Goal: Transaction & Acquisition: Purchase product/service

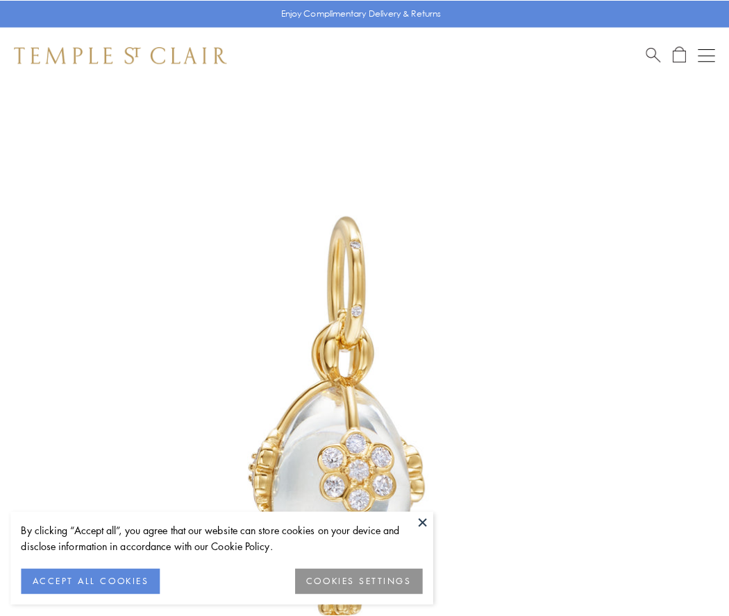
scroll to position [31, 0]
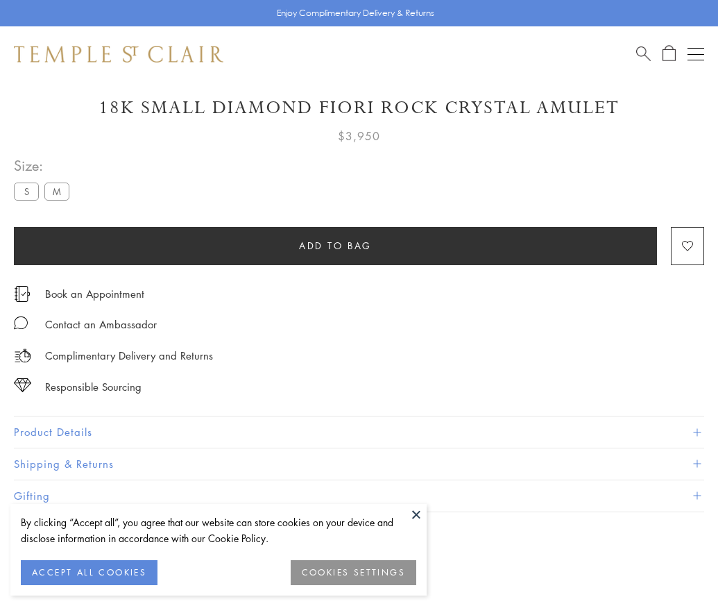
click at [335, 245] on span "Add to bag" at bounding box center [335, 245] width 73 height 15
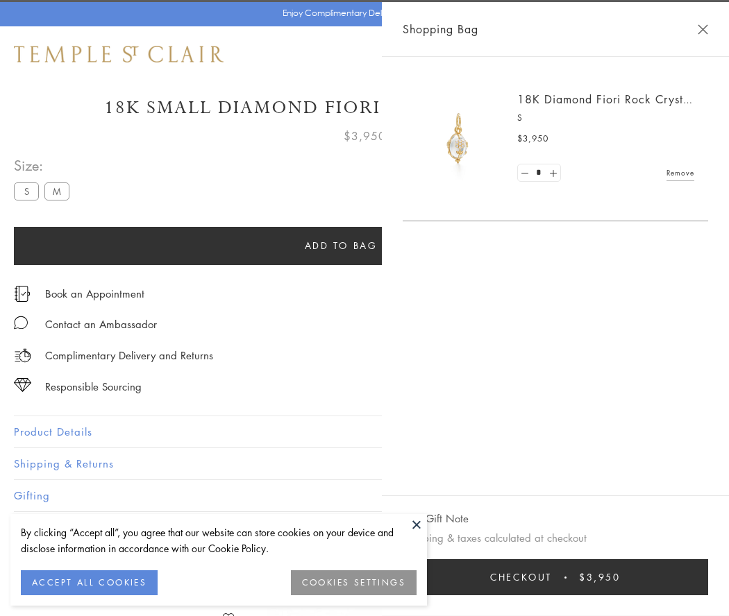
click at [552, 578] on span "Checkout" at bounding box center [521, 577] width 62 height 15
